Goal: Transaction & Acquisition: Book appointment/travel/reservation

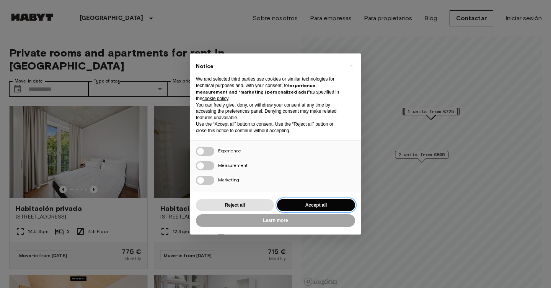
click at [327, 204] on button "Accept all" at bounding box center [316, 205] width 78 height 13
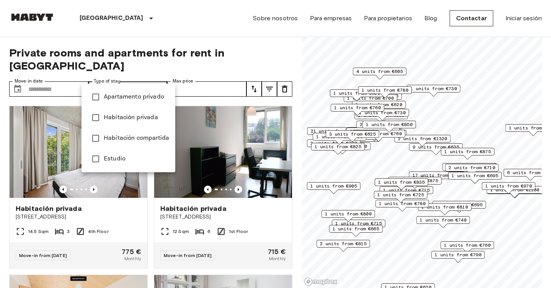
click at [151, 77] on div at bounding box center [275, 144] width 551 height 288
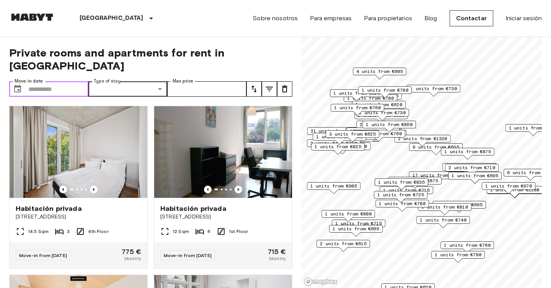
click at [75, 81] on input "Move-in date" at bounding box center [58, 88] width 60 height 15
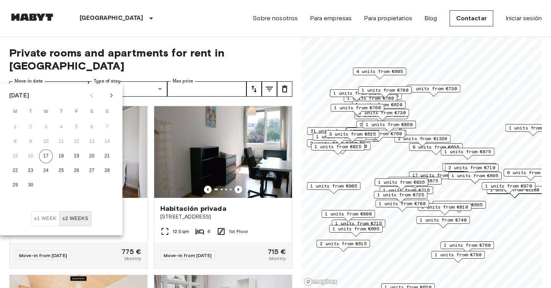
click at [110, 98] on icon "Next month" at bounding box center [111, 95] width 9 height 9
click at [94, 124] on button "1" at bounding box center [92, 128] width 14 height 14
type input "**********"
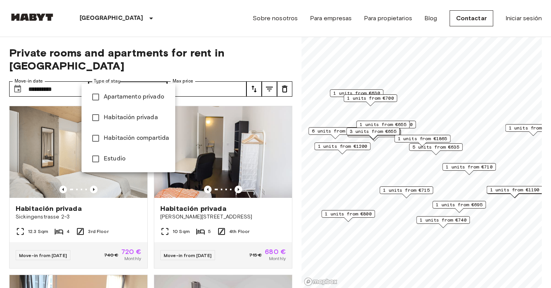
click at [139, 78] on div at bounding box center [275, 144] width 551 height 288
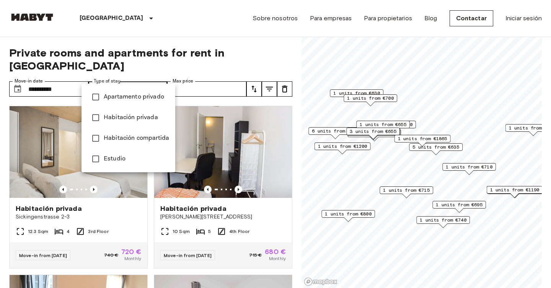
click at [136, 101] on span "Apartamento privado" at bounding box center [136, 97] width 65 height 9
type input "**********"
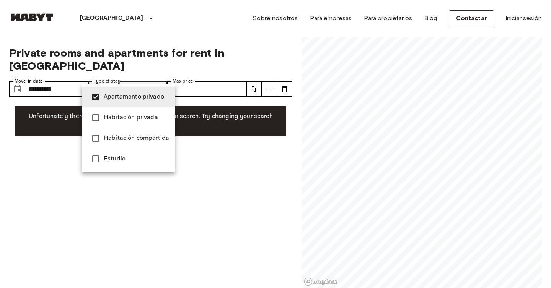
click at [136, 101] on span "Apartamento privado" at bounding box center [136, 97] width 65 height 9
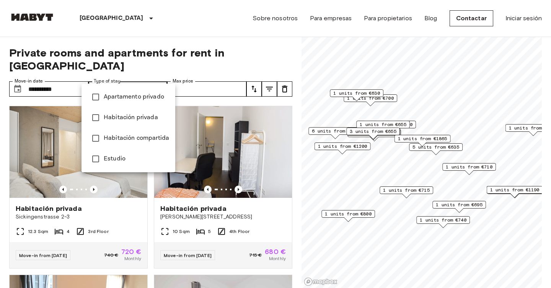
click at [116, 164] on li "Estudio" at bounding box center [128, 159] width 94 height 21
type input "******"
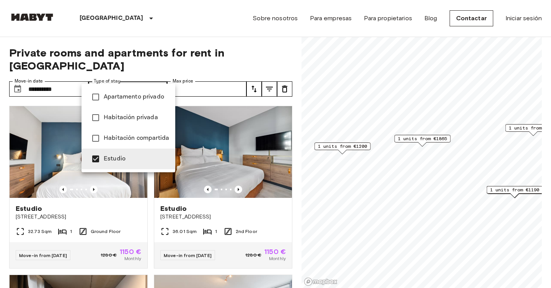
click at [2, 187] on div at bounding box center [275, 144] width 551 height 288
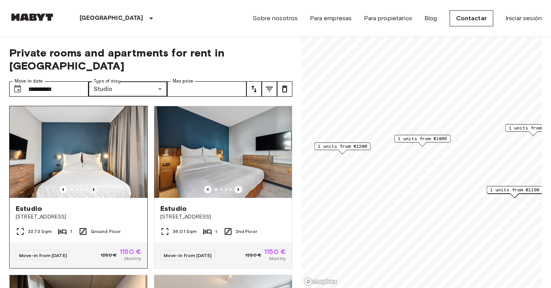
click at [94, 186] on icon "Previous image" at bounding box center [94, 190] width 8 height 8
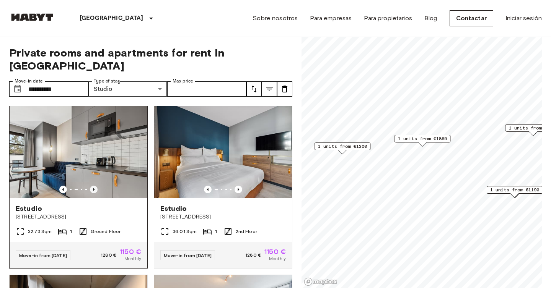
click at [94, 186] on icon "Previous image" at bounding box center [94, 190] width 8 height 8
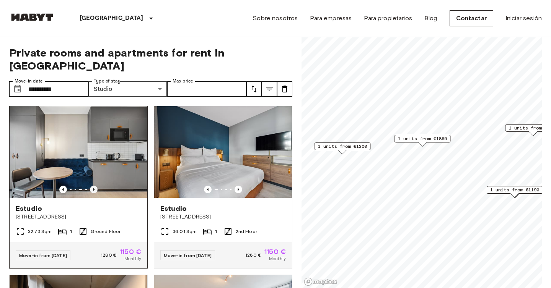
click at [94, 186] on icon "Previous image" at bounding box center [94, 190] width 8 height 8
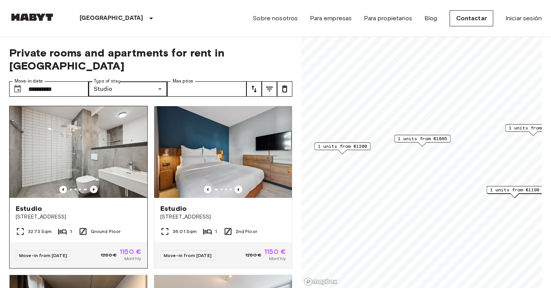
click at [94, 186] on icon "Previous image" at bounding box center [94, 190] width 8 height 8
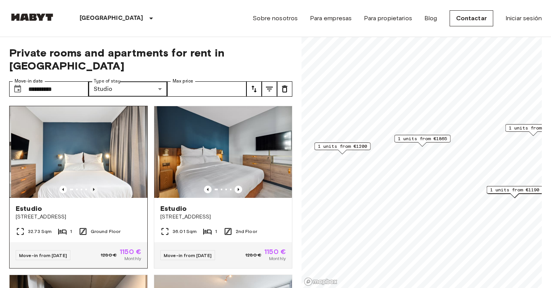
click at [94, 186] on icon "Previous image" at bounding box center [94, 190] width 8 height 8
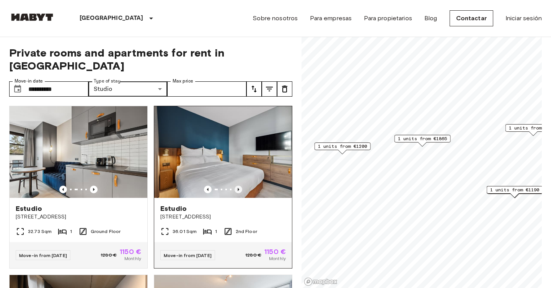
click at [239, 186] on icon "Previous image" at bounding box center [239, 190] width 8 height 8
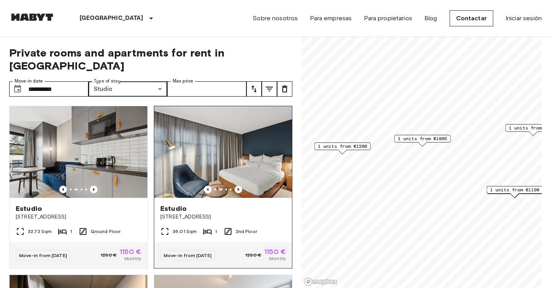
click at [239, 186] on icon "Previous image" at bounding box center [239, 190] width 8 height 8
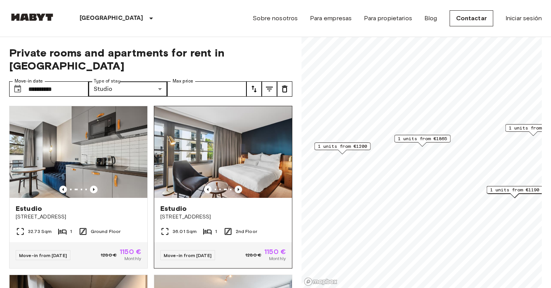
click at [239, 186] on icon "Previous image" at bounding box center [239, 190] width 8 height 8
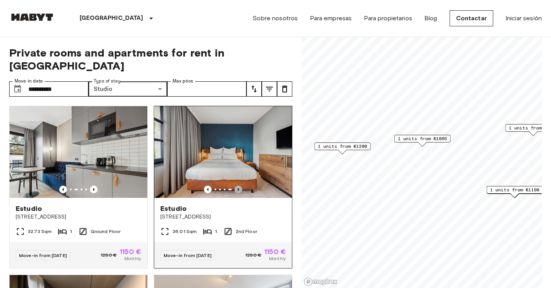
click at [239, 186] on icon "Previous image" at bounding box center [239, 190] width 8 height 8
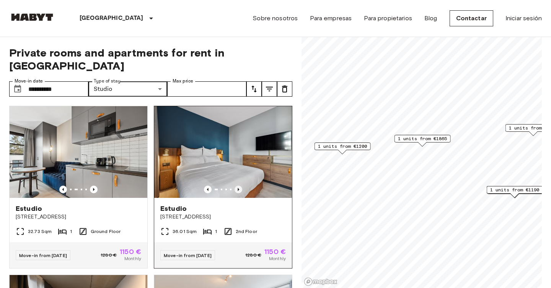
click at [239, 186] on icon "Previous image" at bounding box center [239, 190] width 8 height 8
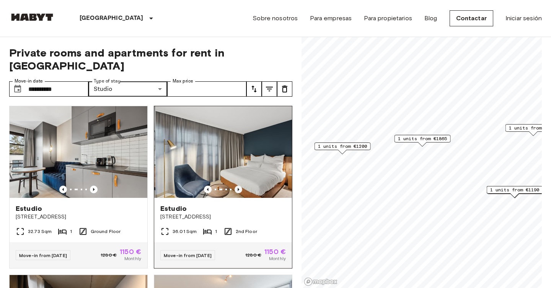
click at [239, 186] on icon "Previous image" at bounding box center [239, 190] width 8 height 8
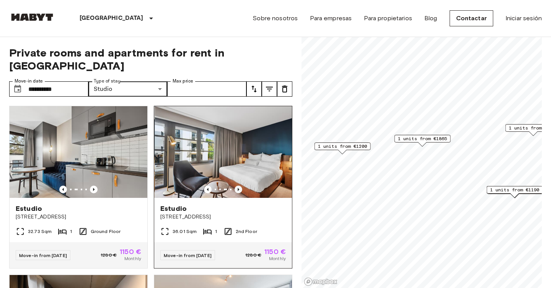
click at [239, 186] on icon "Previous image" at bounding box center [239, 190] width 8 height 8
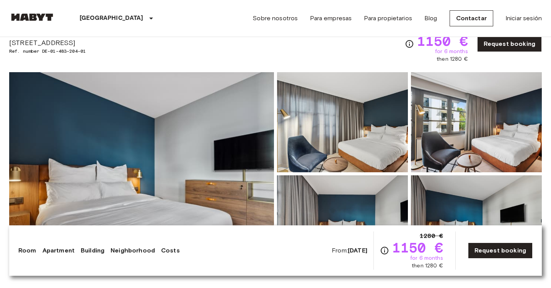
scroll to position [74, 0]
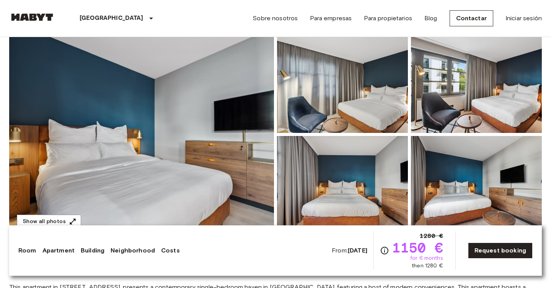
click at [130, 165] on img at bounding box center [141, 135] width 265 height 204
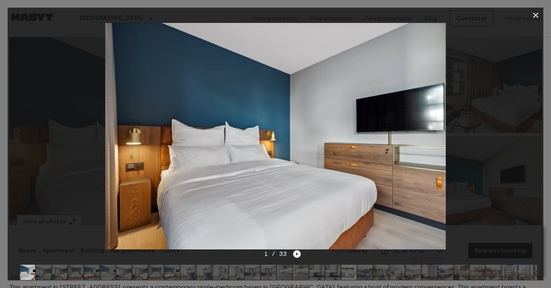
click at [297, 255] on icon "Next image" at bounding box center [297, 255] width 8 height 8
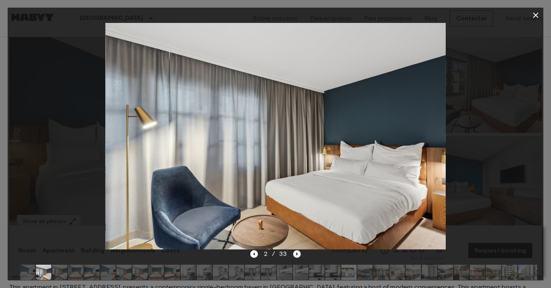
click at [297, 255] on icon "Next image" at bounding box center [297, 255] width 8 height 8
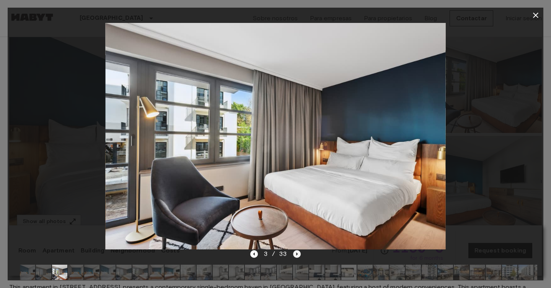
click at [297, 255] on icon "Next image" at bounding box center [297, 255] width 8 height 8
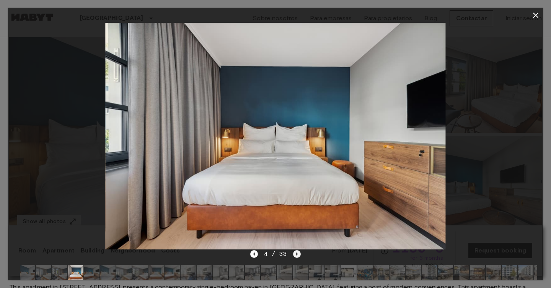
click at [297, 255] on icon "Next image" at bounding box center [297, 255] width 8 height 8
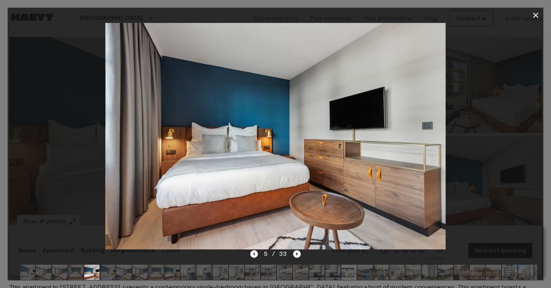
click at [297, 255] on icon "Next image" at bounding box center [297, 255] width 8 height 8
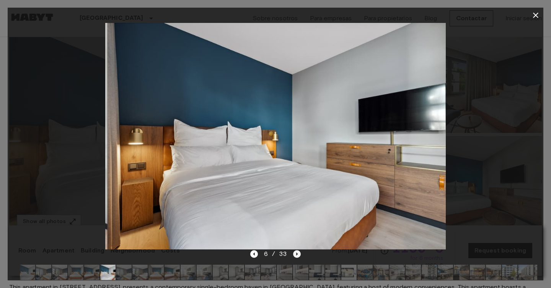
click at [297, 255] on icon "Next image" at bounding box center [297, 255] width 8 height 8
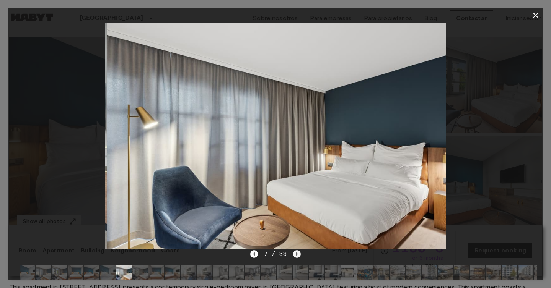
click at [297, 255] on icon "Next image" at bounding box center [297, 255] width 8 height 8
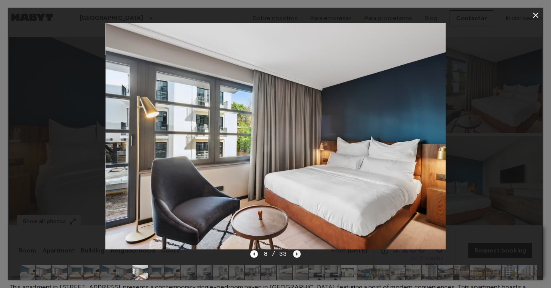
click at [297, 255] on icon "Next image" at bounding box center [297, 255] width 8 height 8
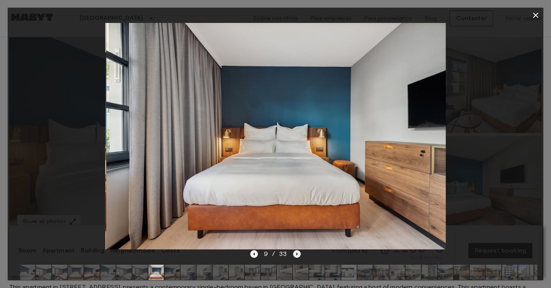
click at [297, 255] on icon "Next image" at bounding box center [297, 255] width 8 height 8
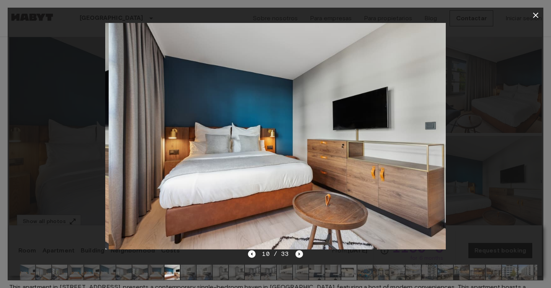
click at [297, 255] on icon "Next image" at bounding box center [299, 255] width 8 height 8
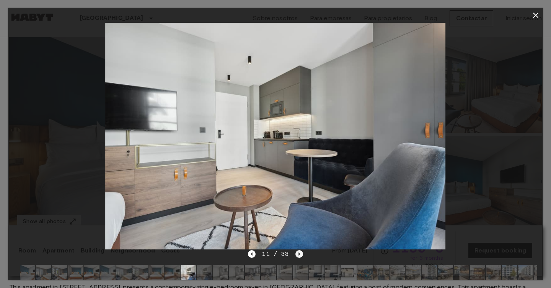
click at [297, 255] on icon "Next image" at bounding box center [299, 255] width 8 height 8
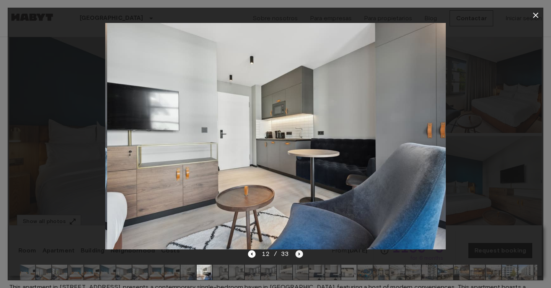
click at [297, 255] on icon "Next image" at bounding box center [299, 255] width 8 height 8
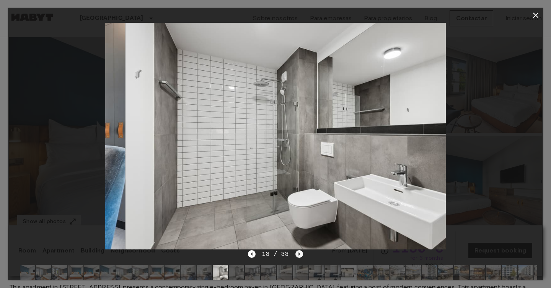
click at [297, 255] on icon "Next image" at bounding box center [299, 255] width 8 height 8
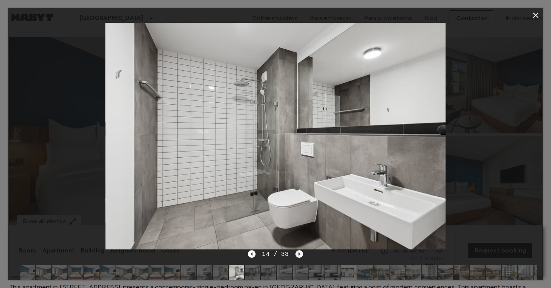
click at [297, 255] on icon "Next image" at bounding box center [299, 255] width 8 height 8
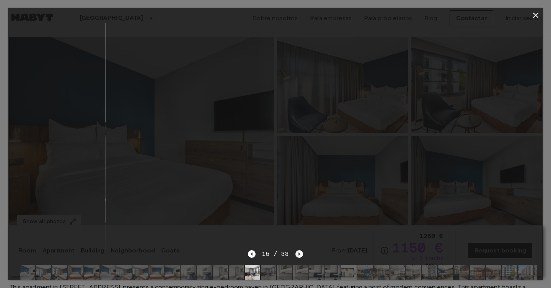
click at [297, 255] on icon "Next image" at bounding box center [299, 255] width 8 height 8
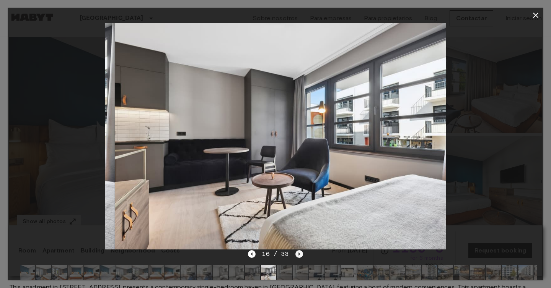
click at [297, 255] on icon "Next image" at bounding box center [299, 255] width 8 height 8
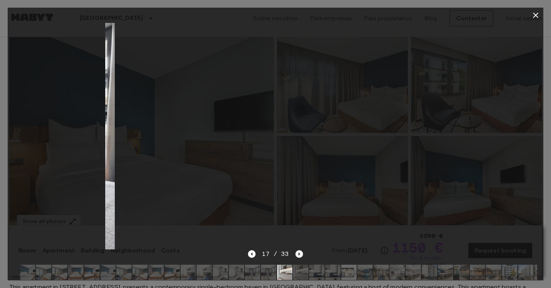
click at [297, 255] on icon "Next image" at bounding box center [299, 255] width 8 height 8
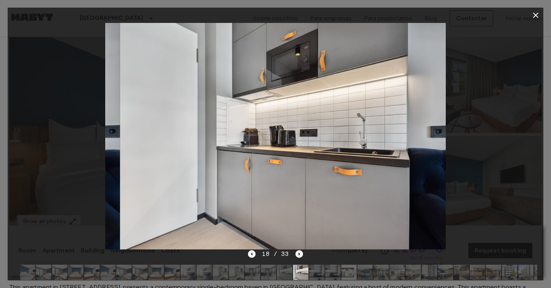
click at [297, 255] on icon "Next image" at bounding box center [299, 255] width 8 height 8
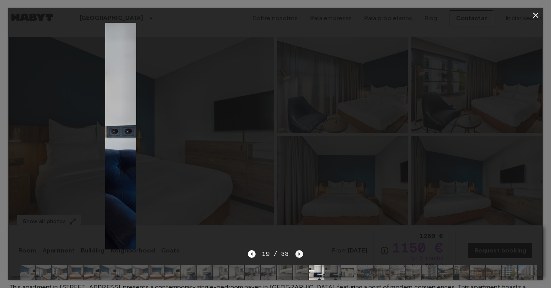
click at [297, 255] on icon "Next image" at bounding box center [299, 255] width 8 height 8
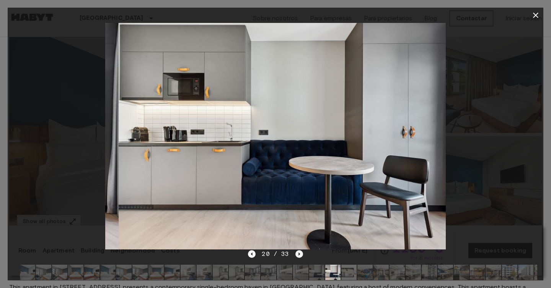
click at [297, 255] on icon "Next image" at bounding box center [299, 255] width 8 height 8
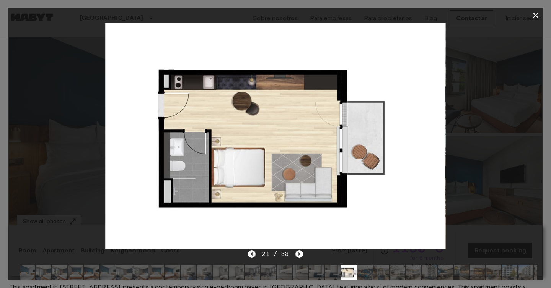
click at [252, 255] on icon "Previous image" at bounding box center [252, 255] width 8 height 8
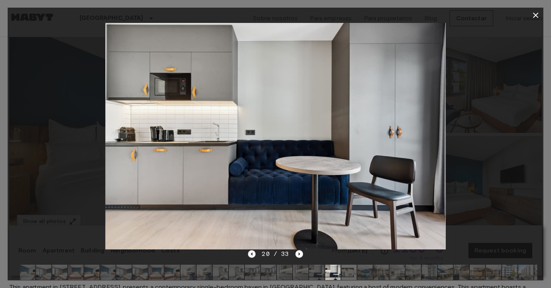
click at [252, 256] on icon "Previous image" at bounding box center [252, 255] width 8 height 8
click at [298, 256] on icon "Next image" at bounding box center [299, 255] width 8 height 8
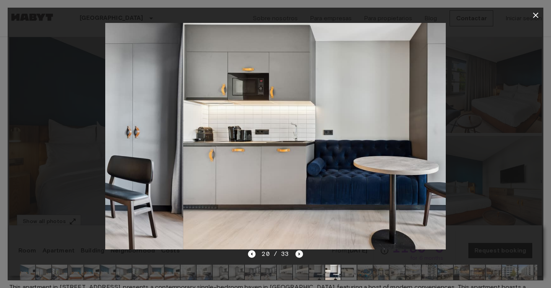
click at [298, 256] on icon "Next image" at bounding box center [299, 255] width 8 height 8
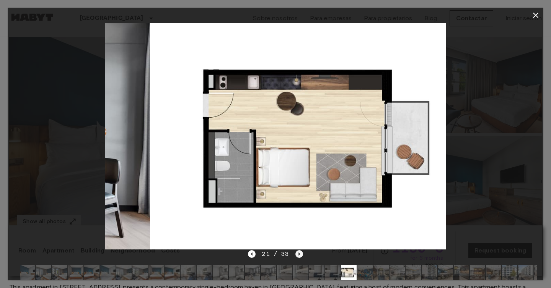
click at [298, 256] on icon "Next image" at bounding box center [299, 255] width 8 height 8
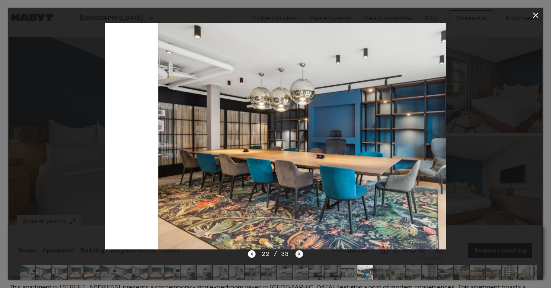
click at [298, 256] on icon "Next image" at bounding box center [299, 255] width 8 height 8
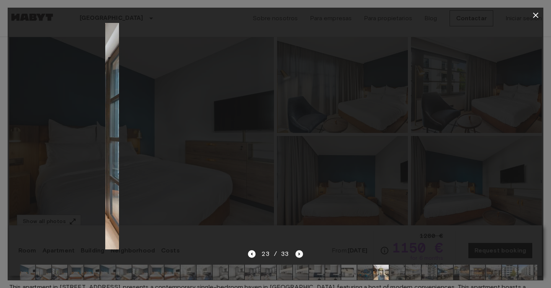
click at [298, 256] on icon "Next image" at bounding box center [299, 255] width 8 height 8
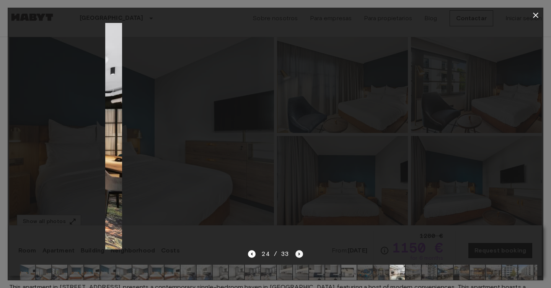
click at [298, 256] on icon "Next image" at bounding box center [299, 255] width 8 height 8
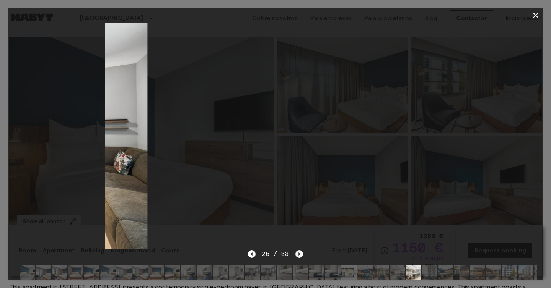
click at [298, 256] on icon "Next image" at bounding box center [299, 255] width 8 height 8
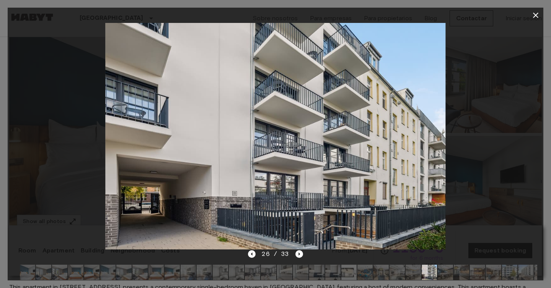
click at [536, 16] on icon "button" at bounding box center [535, 15] width 9 height 9
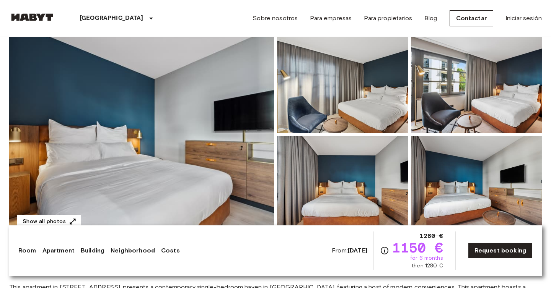
scroll to position [0, 0]
